Goal: Task Accomplishment & Management: Manage account settings

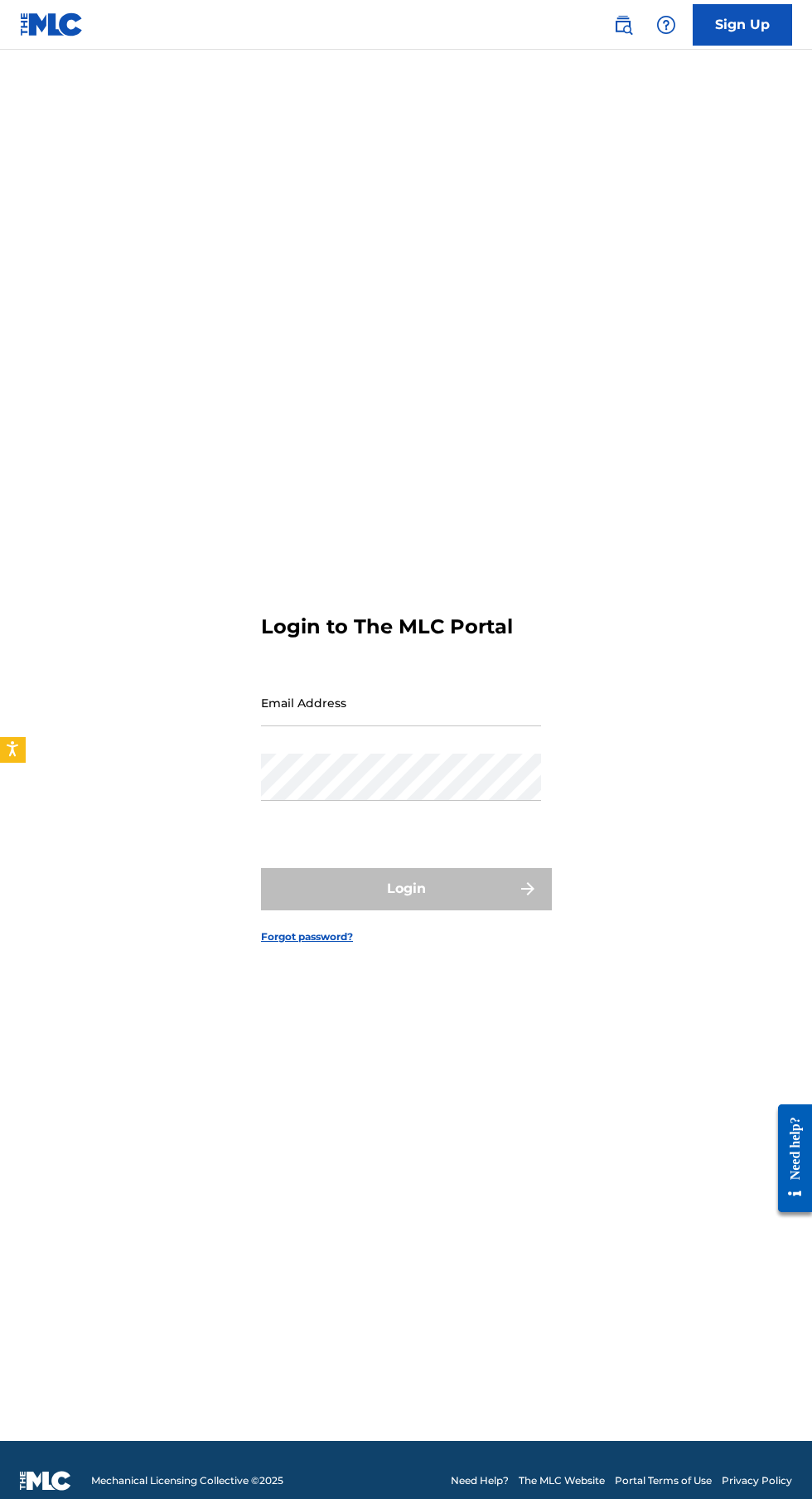
click at [442, 727] on input "Email Address" at bounding box center [401, 703] width 281 height 47
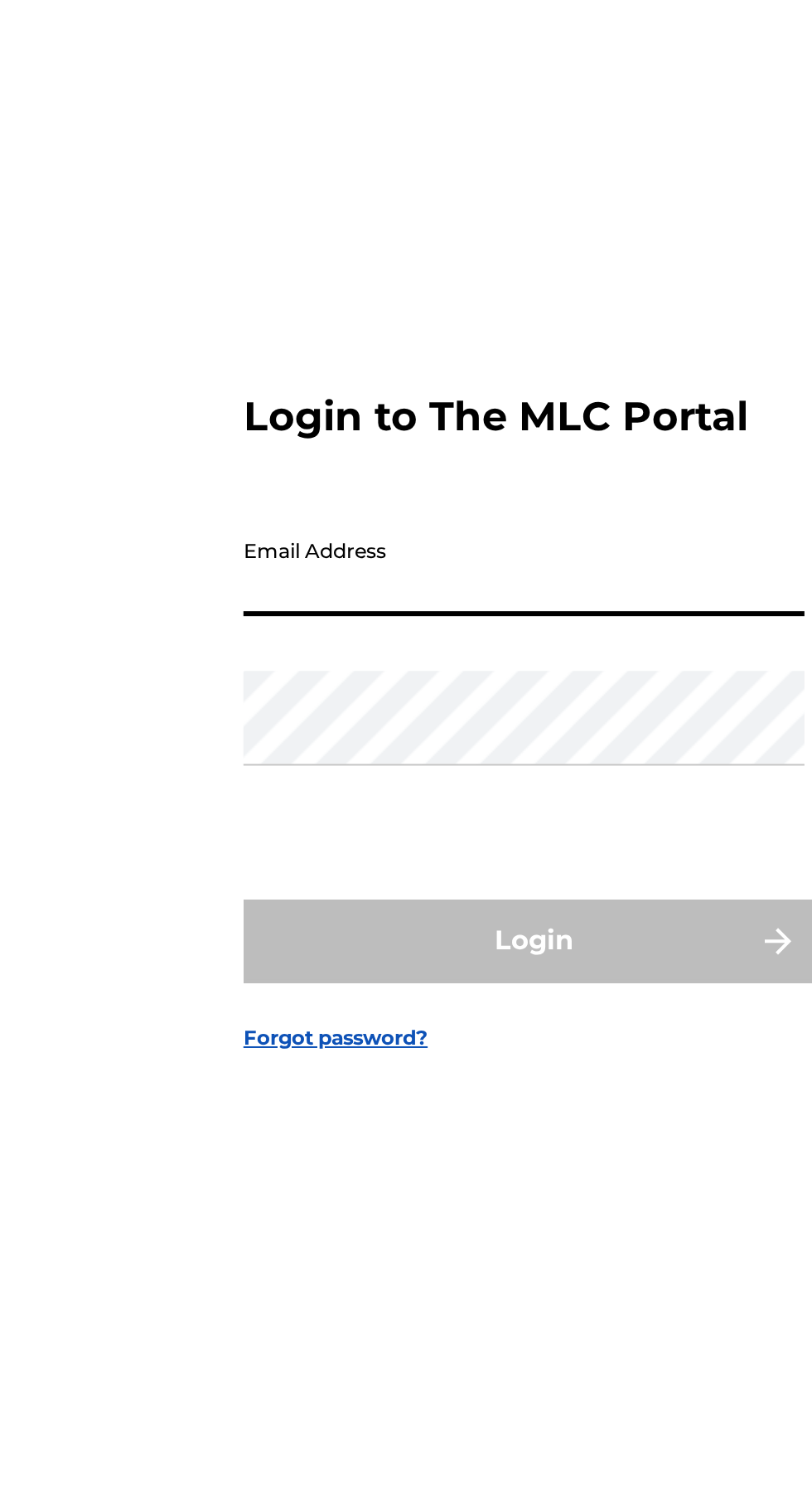
type input "[EMAIL_ADDRESS][DOMAIN_NAME]"
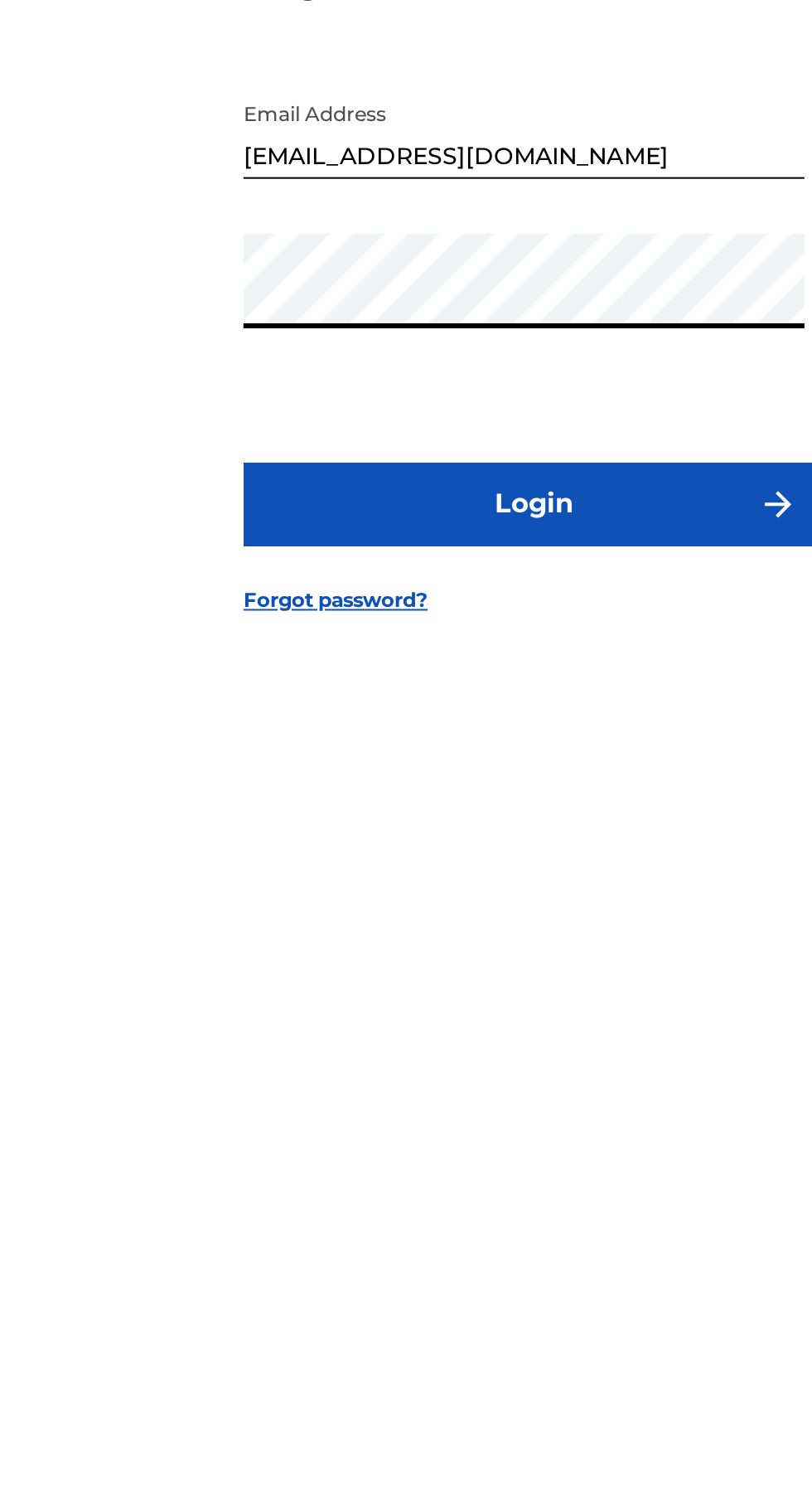
click at [465, 910] on button "Login" at bounding box center [406, 889] width 290 height 42
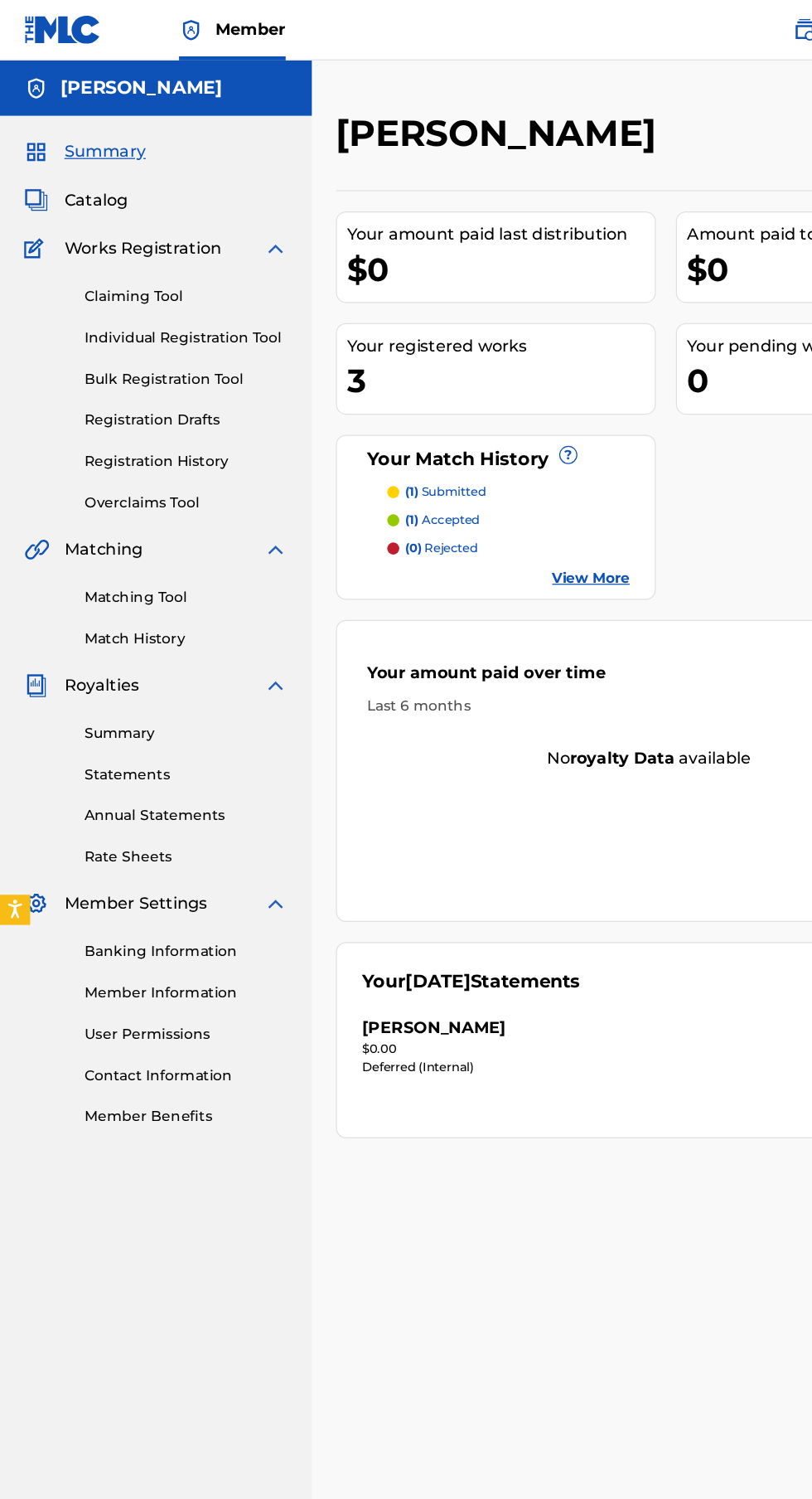
click at [167, 597] on link "Summary" at bounding box center [153, 604] width 168 height 18
